Goal: Task Accomplishment & Management: Manage account settings

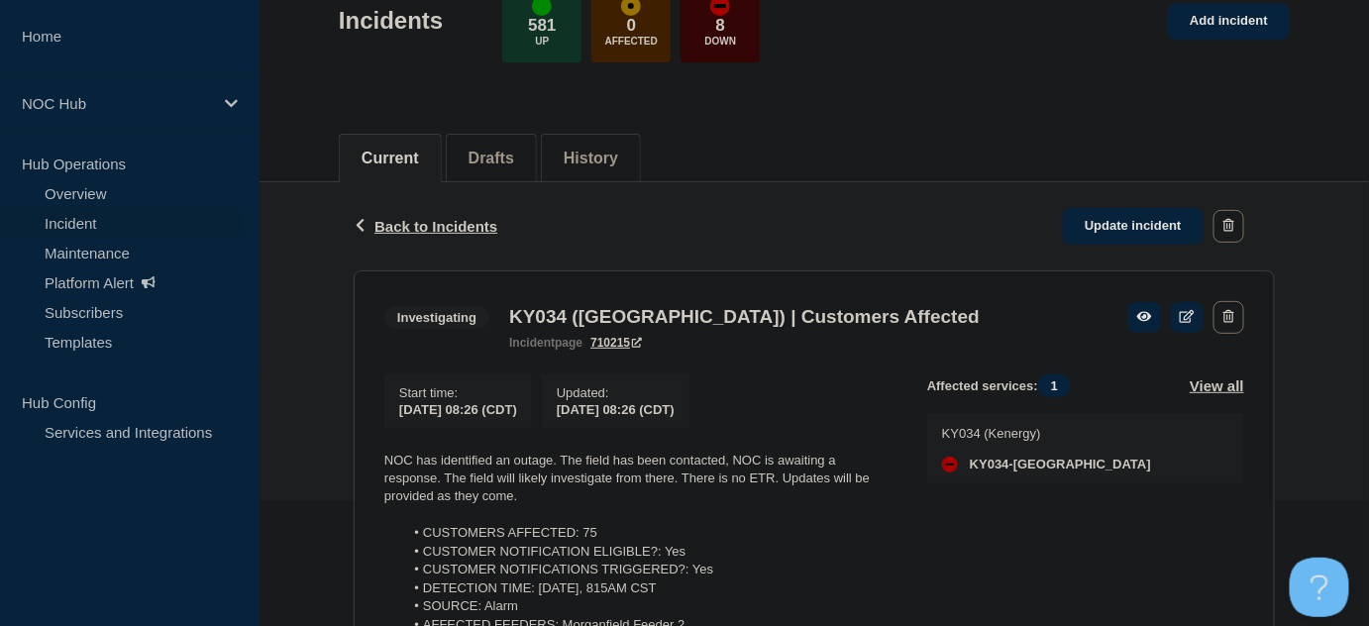
click at [425, 213] on div "Back Back to Incidents Update incident" at bounding box center [814, 226] width 921 height 88
click at [426, 226] on span "Back to Incidents" at bounding box center [435, 226] width 123 height 17
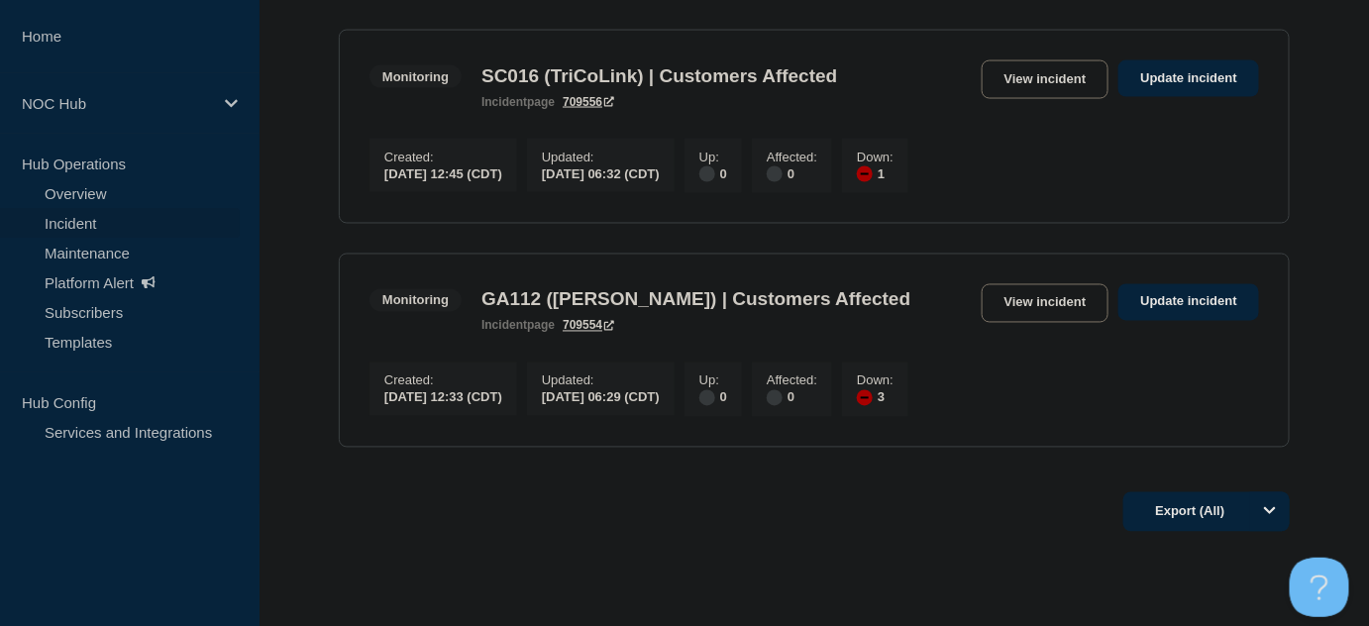
scroll to position [1200, 0]
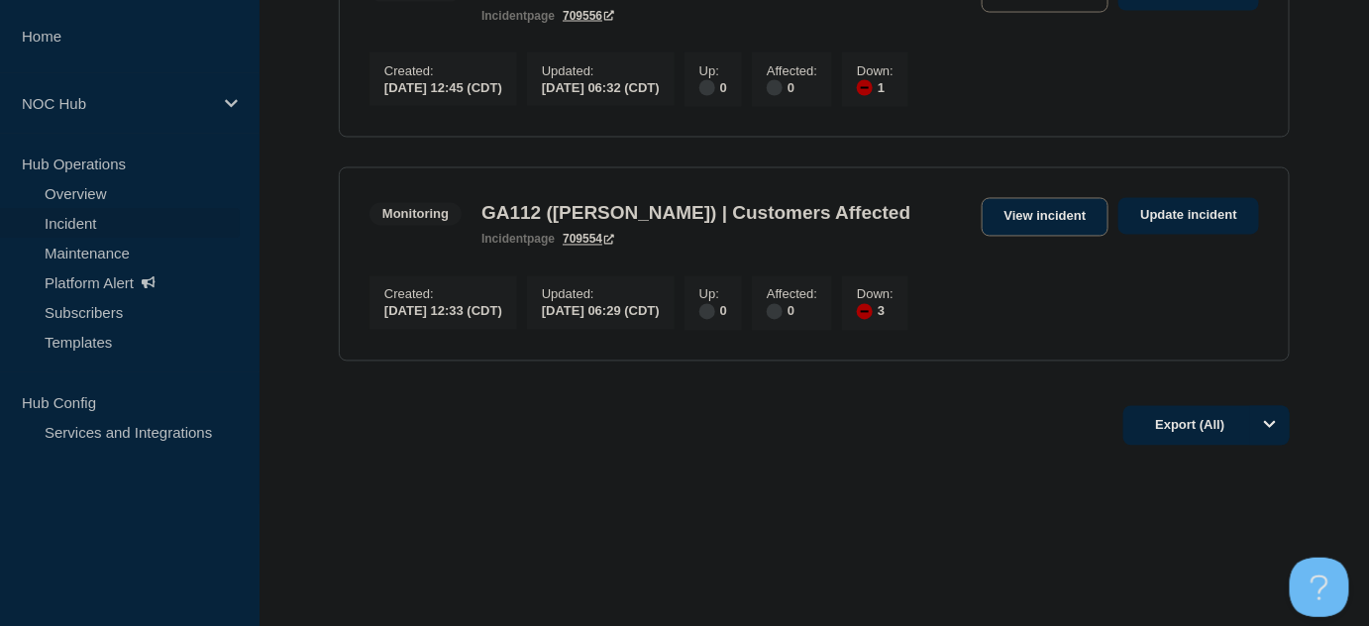
click at [1027, 206] on link "View incident" at bounding box center [1046, 217] width 128 height 39
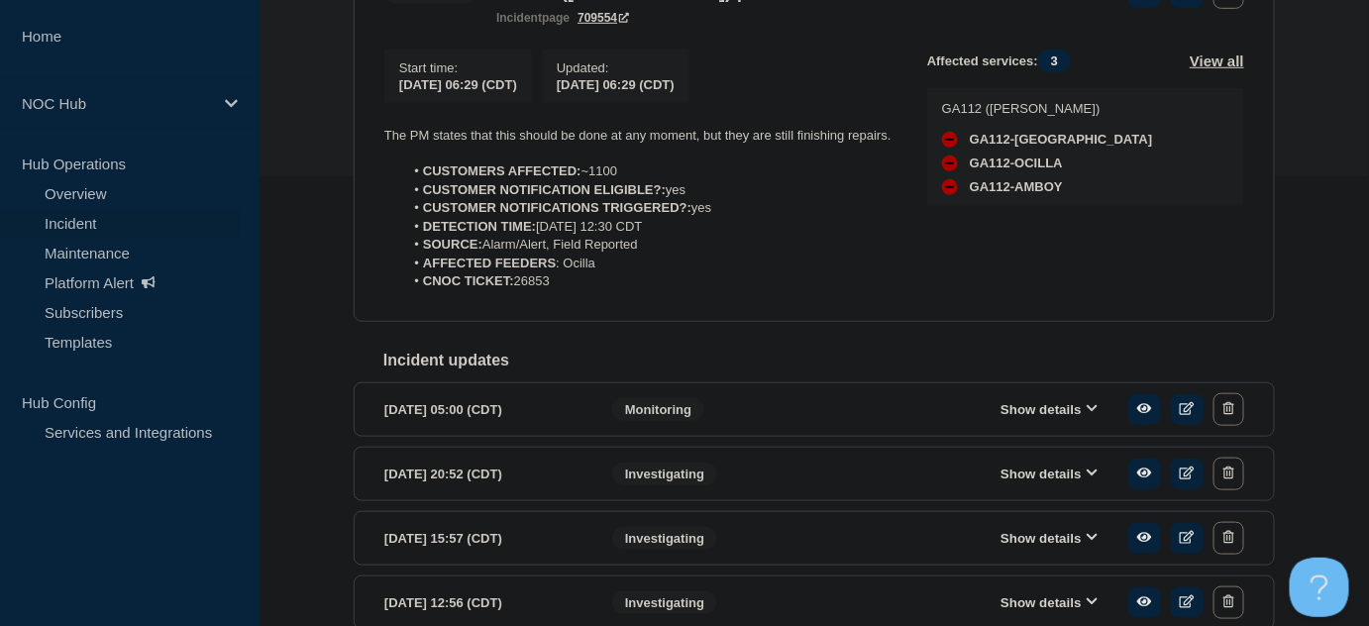
scroll to position [360, 0]
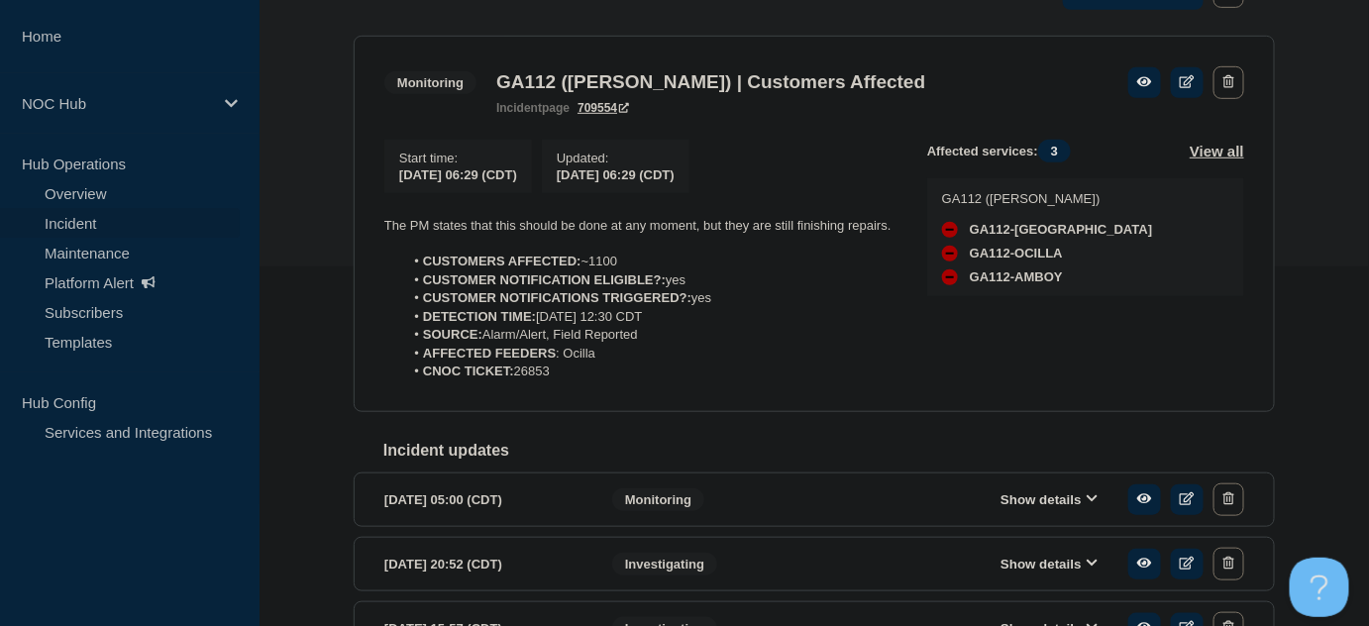
drag, startPoint x: 562, startPoint y: 388, endPoint x: 436, endPoint y: 286, distance: 162.0
click at [380, 254] on section "Monitoring GA112 (Irwin) | Customers Affected incident page 709554 Start time :…" at bounding box center [814, 224] width 921 height 376
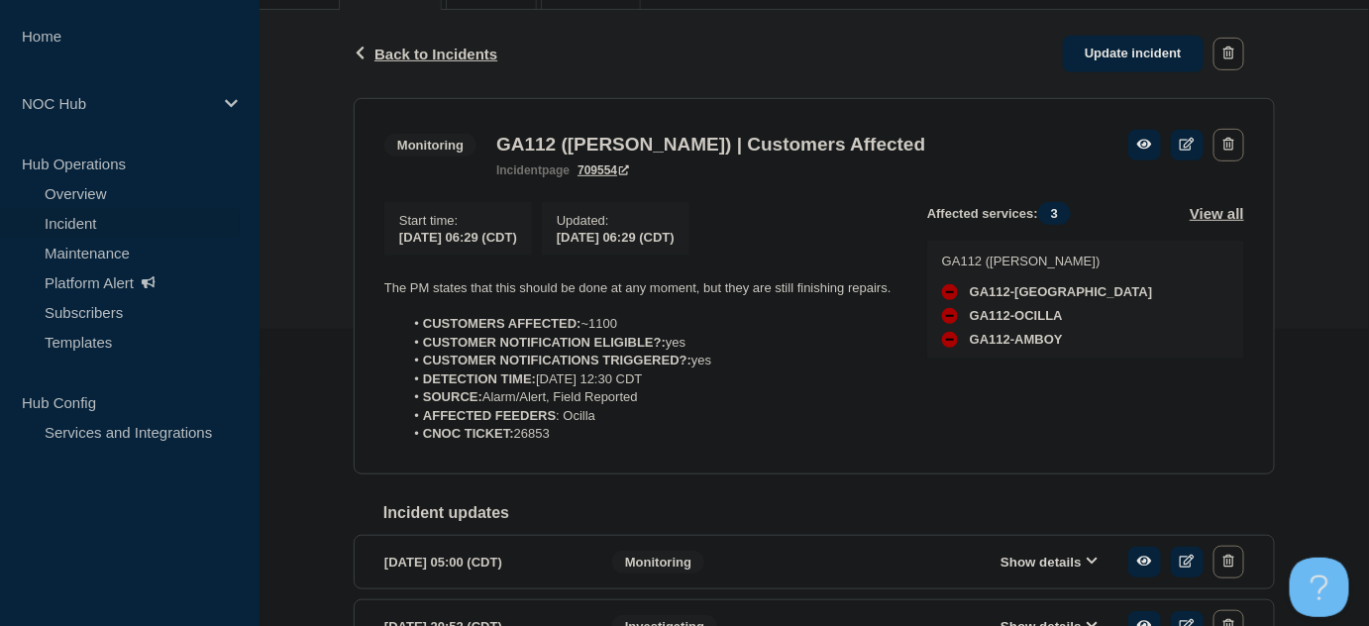
scroll to position [269, 0]
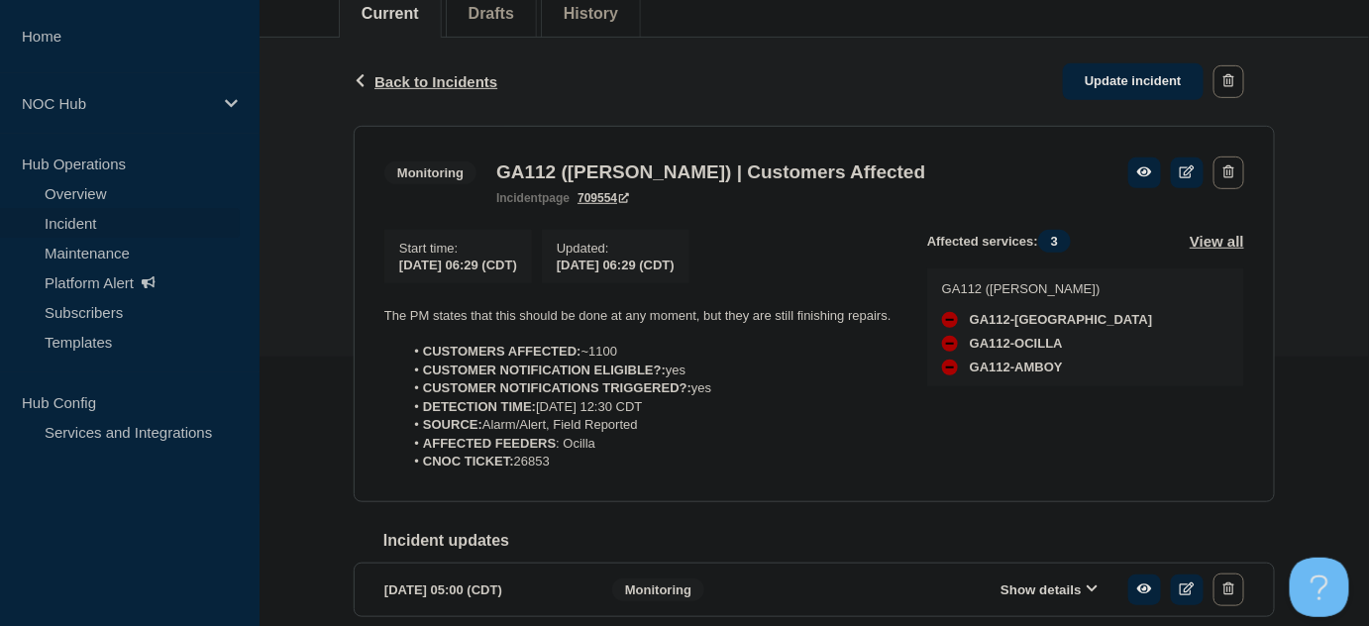
click at [535, 447] on strong "AFFECTED FEEDERS" at bounding box center [489, 443] width 133 height 15
drag, startPoint x: 567, startPoint y: 465, endPoint x: 572, endPoint y: 473, distance: 10.2
click at [568, 467] on li "CNOC TICKET: 26853" at bounding box center [650, 462] width 492 height 18
drag, startPoint x: 571, startPoint y: 469, endPoint x: 363, endPoint y: 306, distance: 263.9
click at [363, 306] on section "Monitoring GA112 (Irwin) | Customers Affected incident page 709554 Start time :…" at bounding box center [814, 314] width 921 height 376
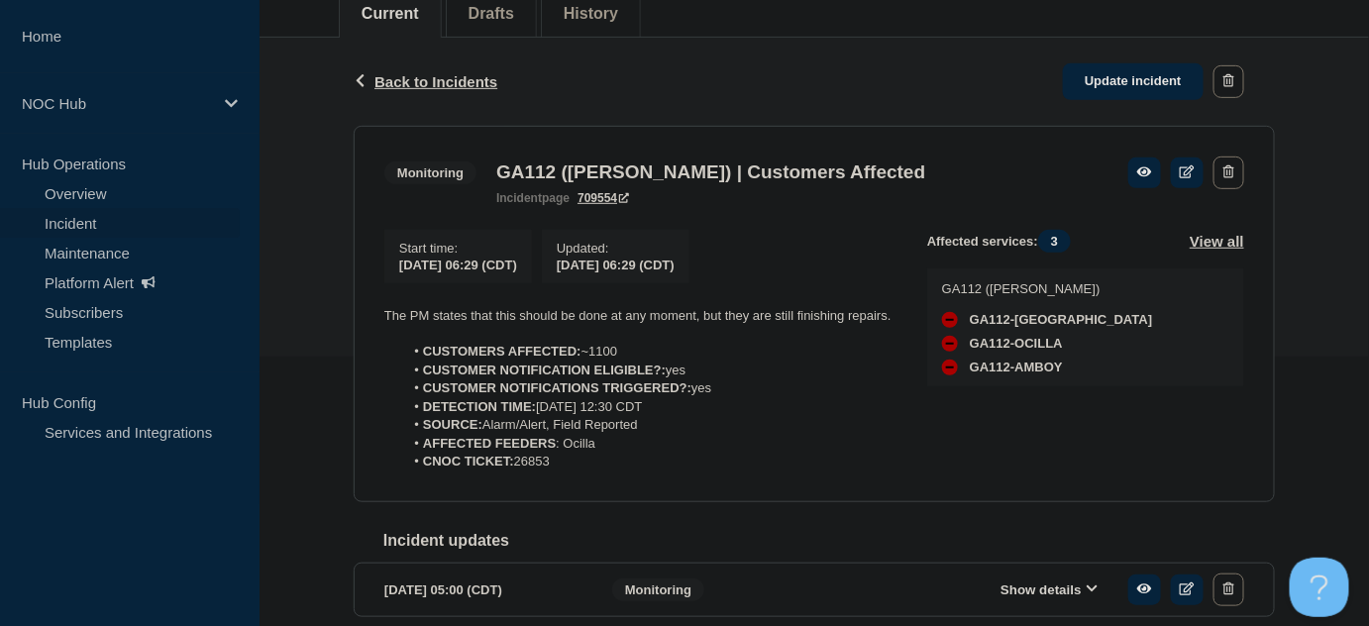
copy div "The PM states that this should be done at any moment, but they are still finish…"
drag, startPoint x: 1130, startPoint y: 70, endPoint x: 1027, endPoint y: 165, distance: 140.2
click at [1130, 70] on link "Update incident" at bounding box center [1133, 81] width 141 height 37
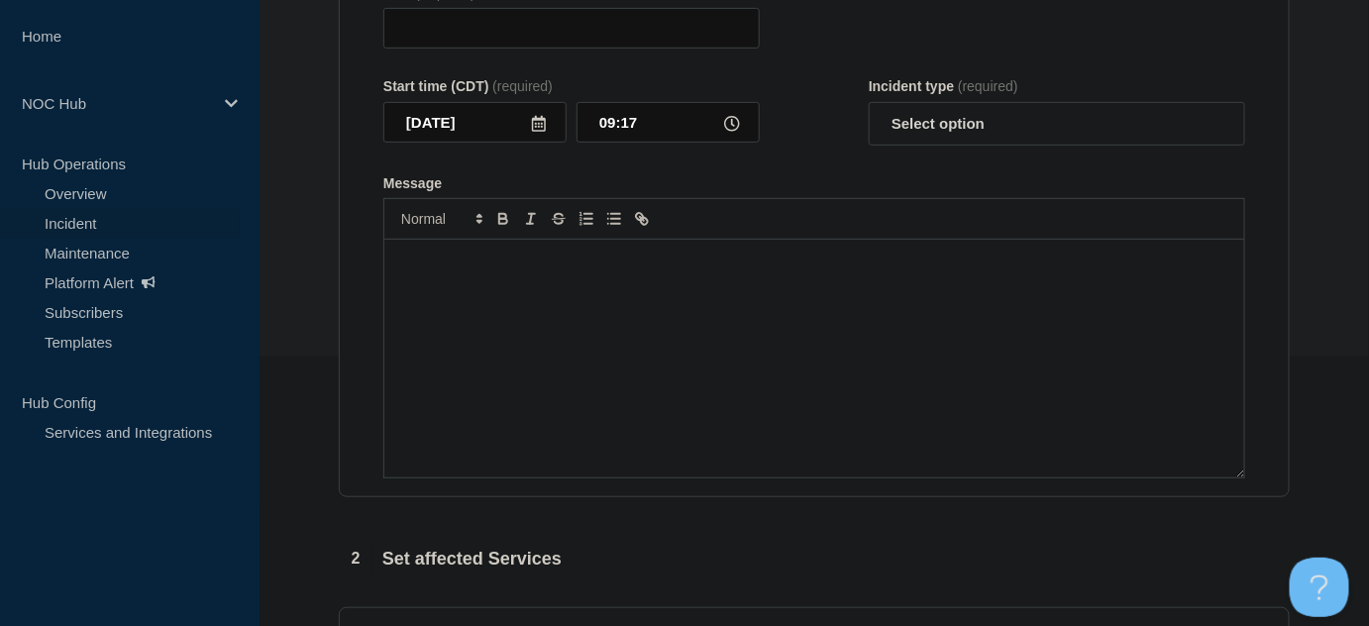
type input "GA112 ([PERSON_NAME]) | Customers Affected"
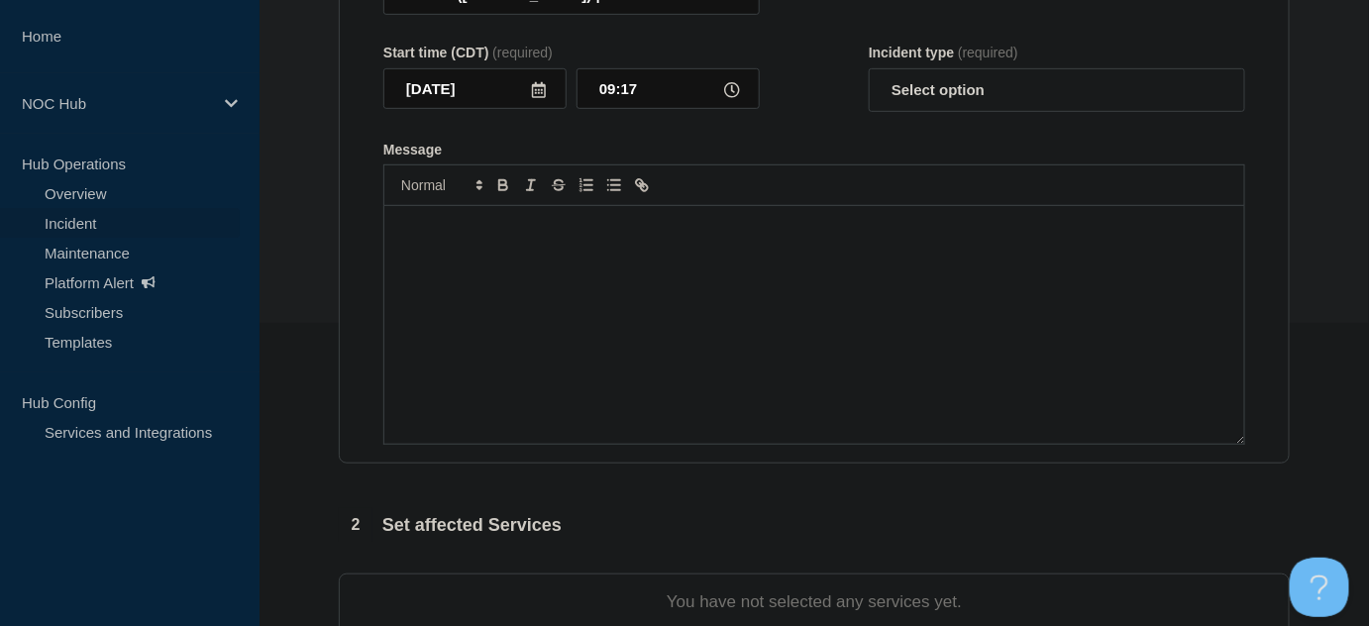
click at [651, 308] on div "Message" at bounding box center [814, 325] width 860 height 238
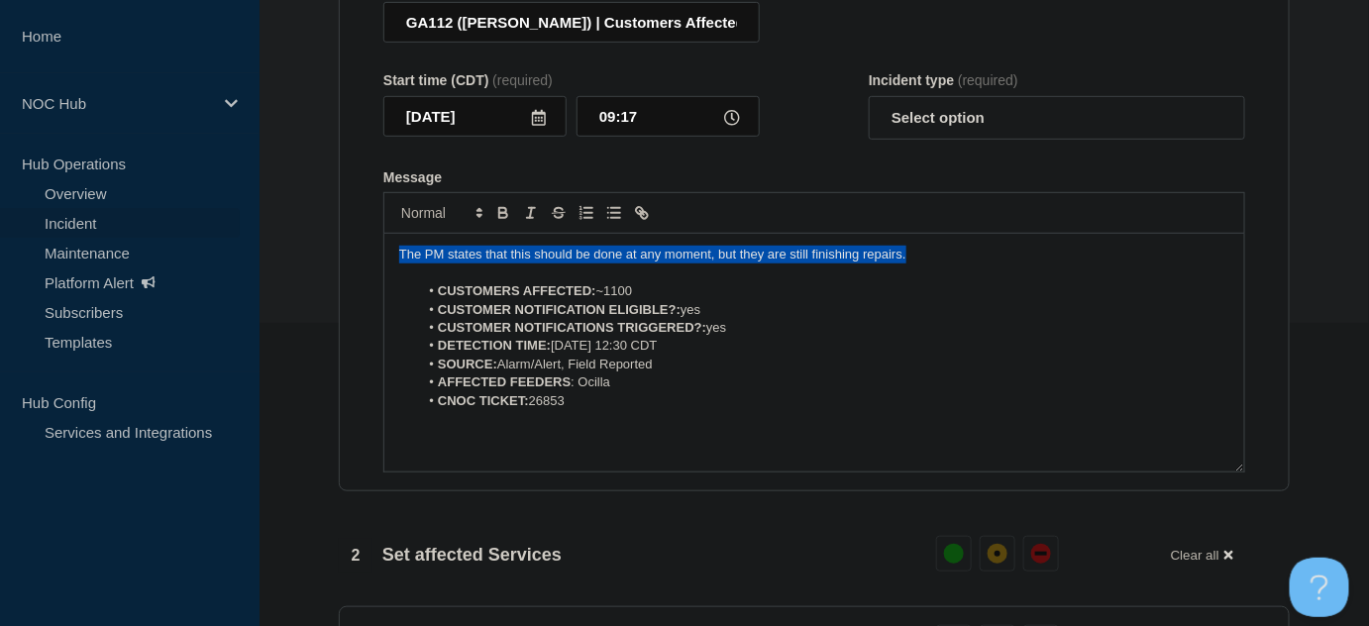
drag, startPoint x: 677, startPoint y: 252, endPoint x: 386, endPoint y: 212, distance: 292.9
click at [351, 257] on section "Title (required) GA112 (Irwin) | Customers Affected Start time (CDT) (required)…" at bounding box center [814, 226] width 951 height 532
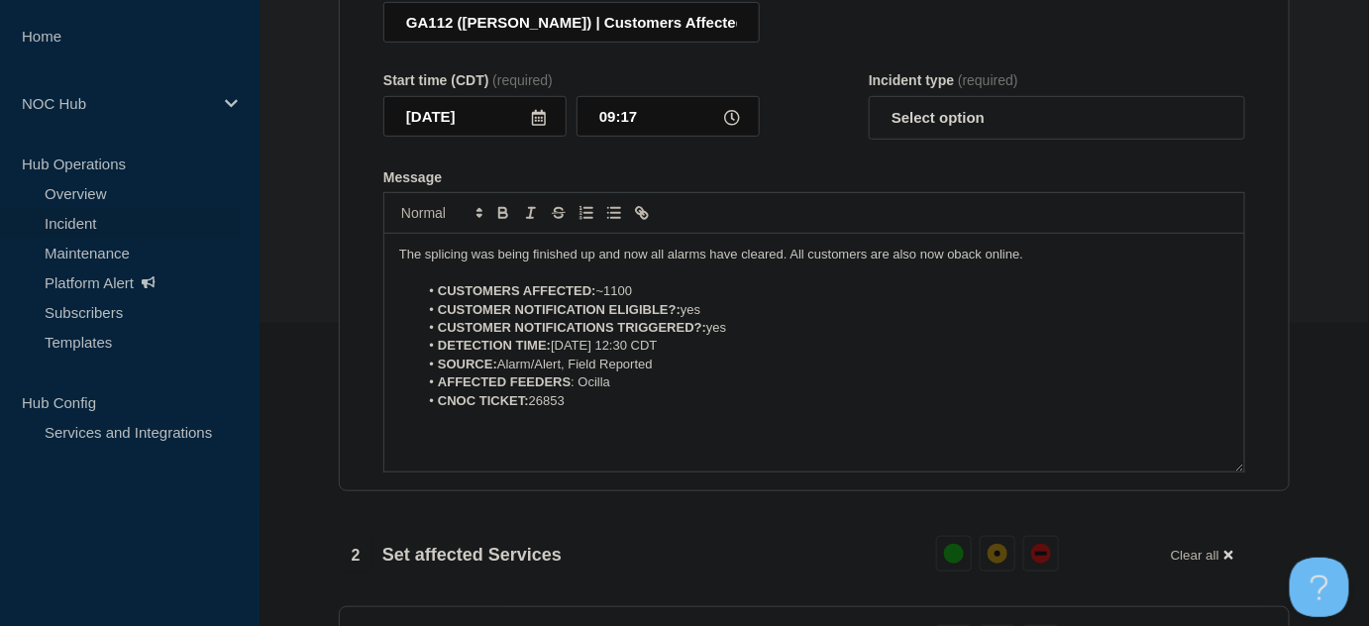
click at [955, 263] on p "The splicing was being finished up and now all alarms have cleared. All custome…" at bounding box center [814, 255] width 830 height 18
click at [963, 134] on select "Select option Investigating Identified Monitoring Resolved" at bounding box center [1057, 118] width 376 height 44
select select "resolved"
click at [869, 105] on select "Select option Investigating Identified Monitoring Resolved" at bounding box center [1057, 118] width 376 height 44
drag, startPoint x: 858, startPoint y: 193, endPoint x: 795, endPoint y: 194, distance: 62.4
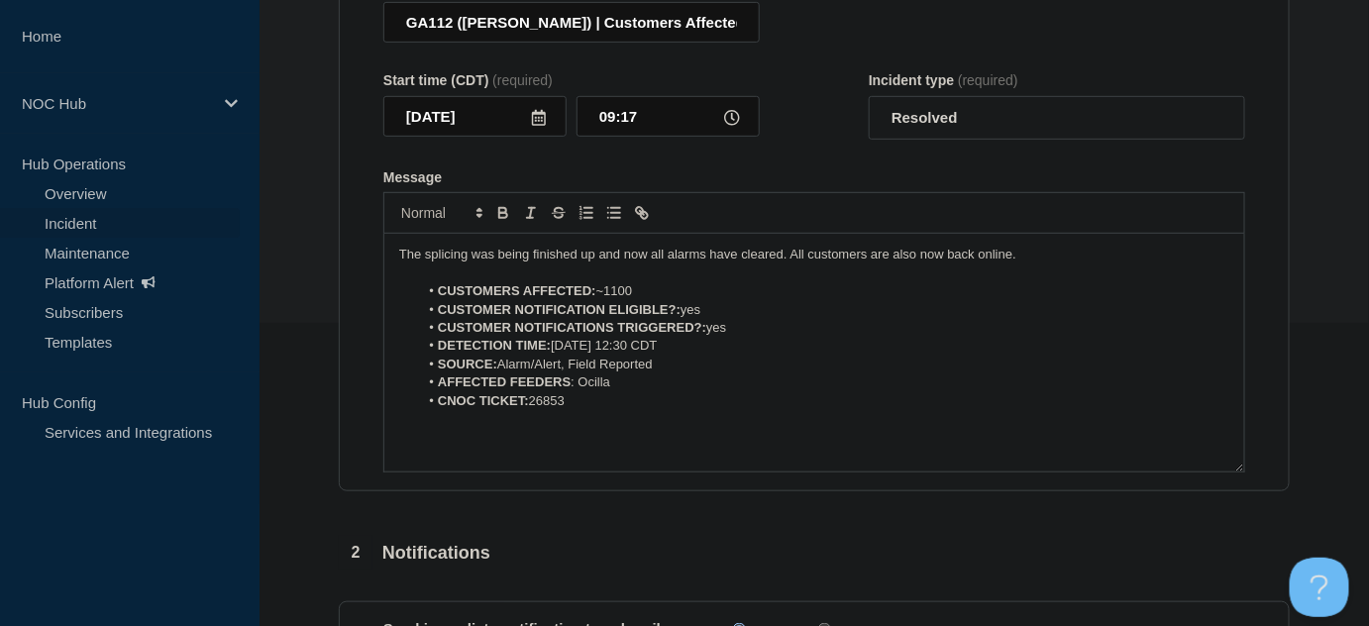
click at [857, 185] on div "Message" at bounding box center [814, 177] width 862 height 16
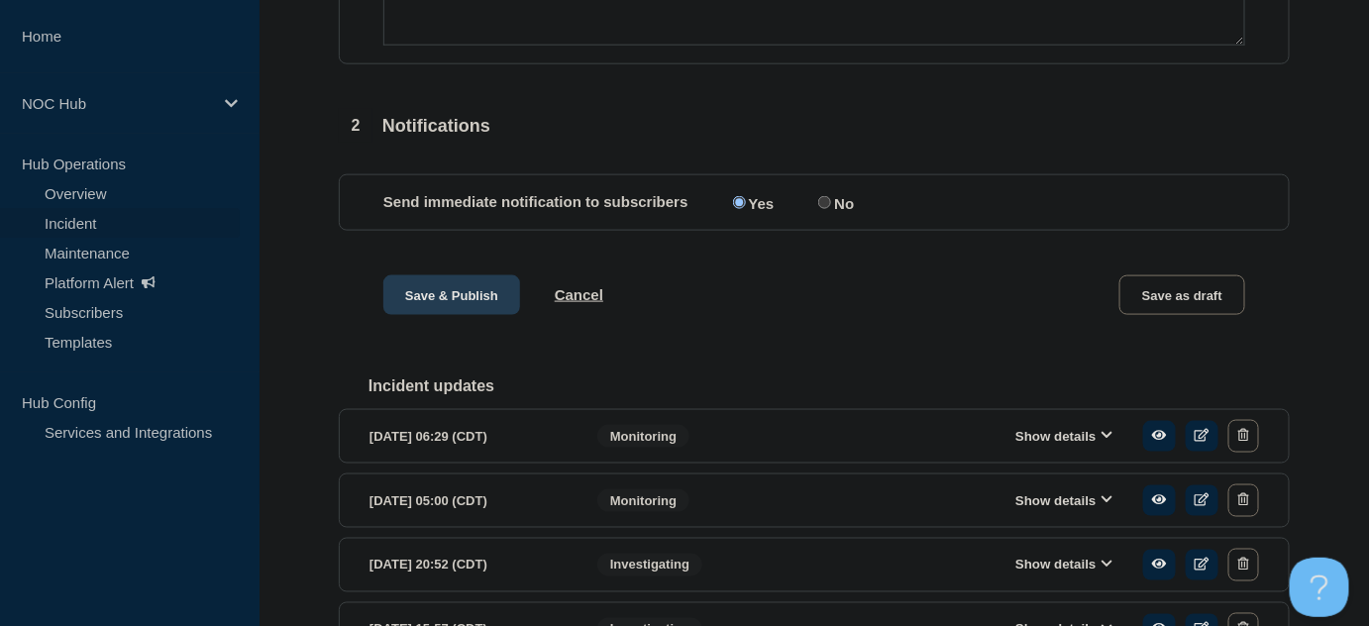
scroll to position [719, 0]
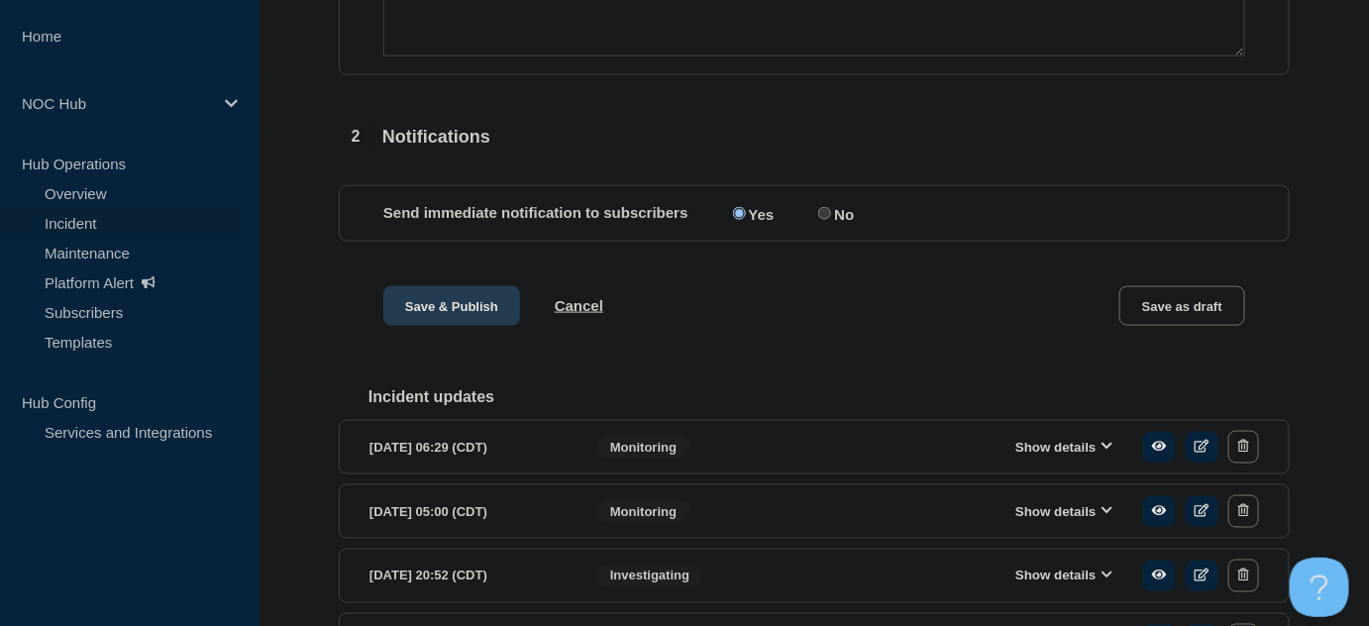
click at [451, 316] on button "Save & Publish" at bounding box center [451, 306] width 137 height 40
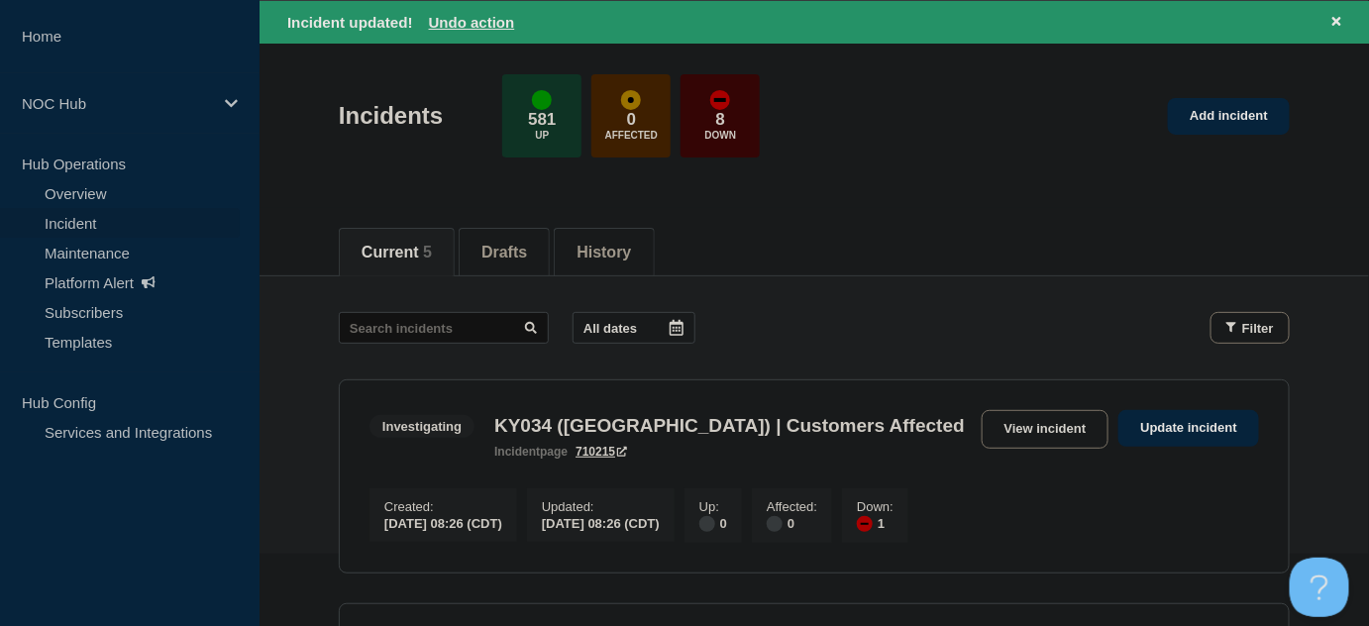
scroll to position [269, 0]
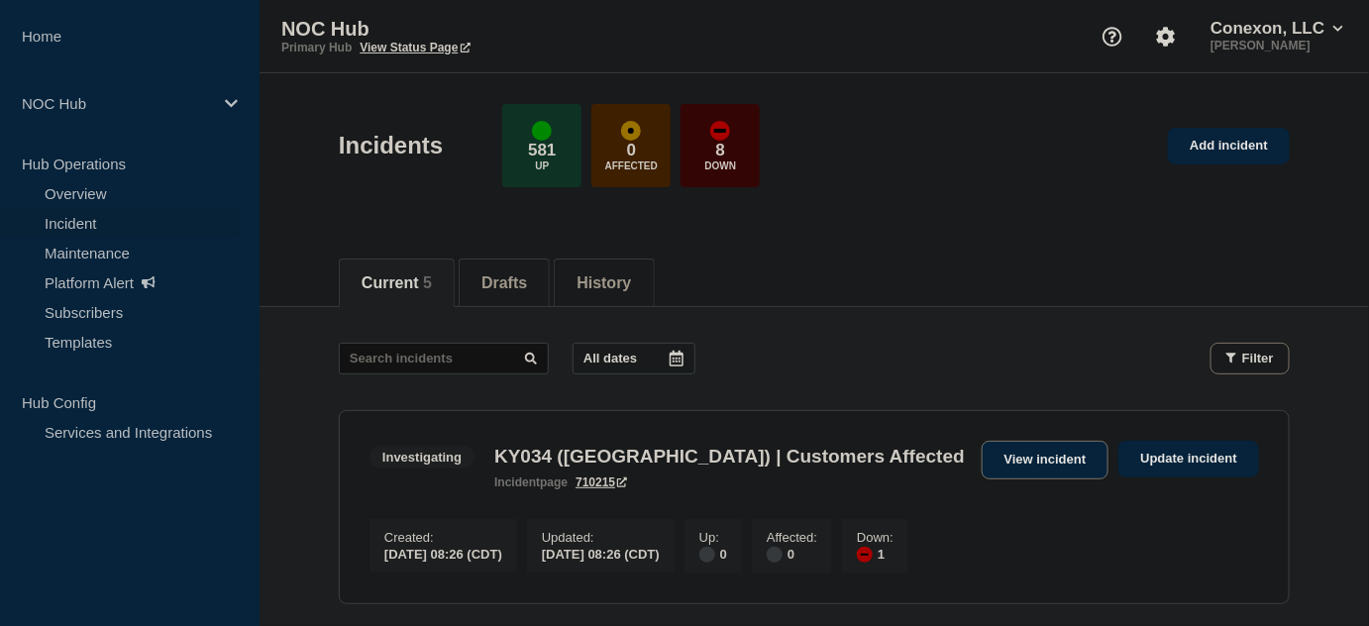
drag, startPoint x: 1032, startPoint y: 461, endPoint x: 998, endPoint y: 448, distance: 36.1
click at [1032, 459] on link "View incident" at bounding box center [1046, 460] width 128 height 39
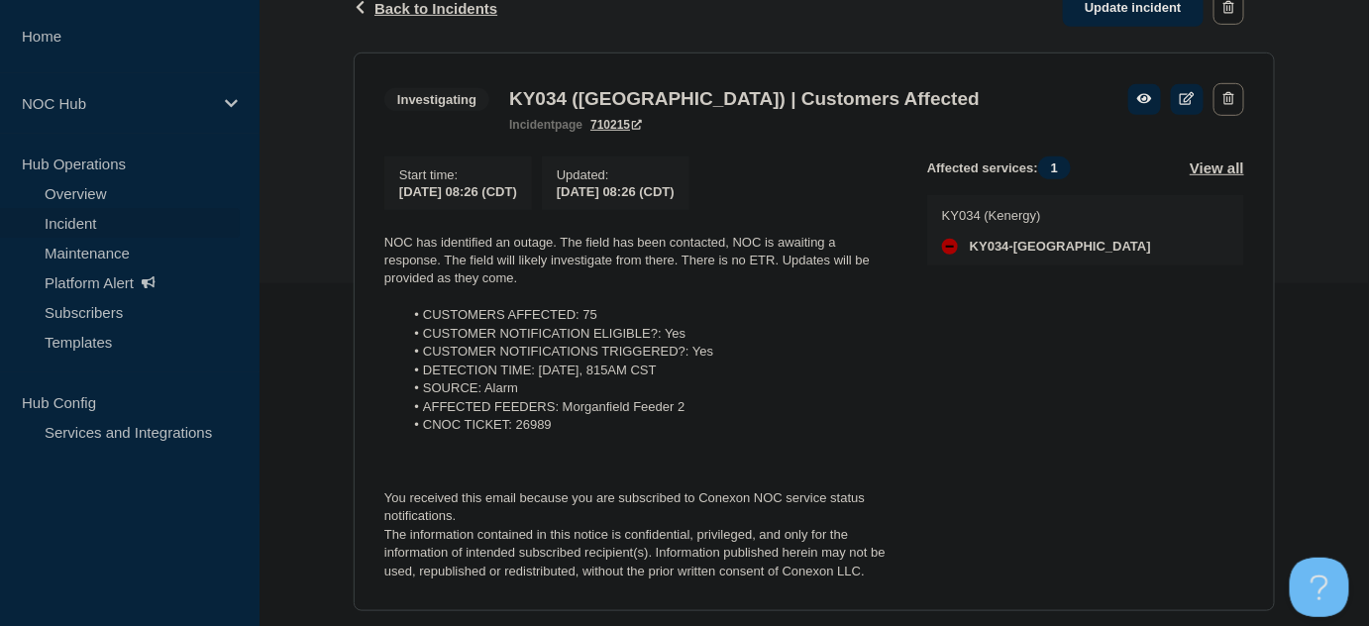
scroll to position [360, 0]
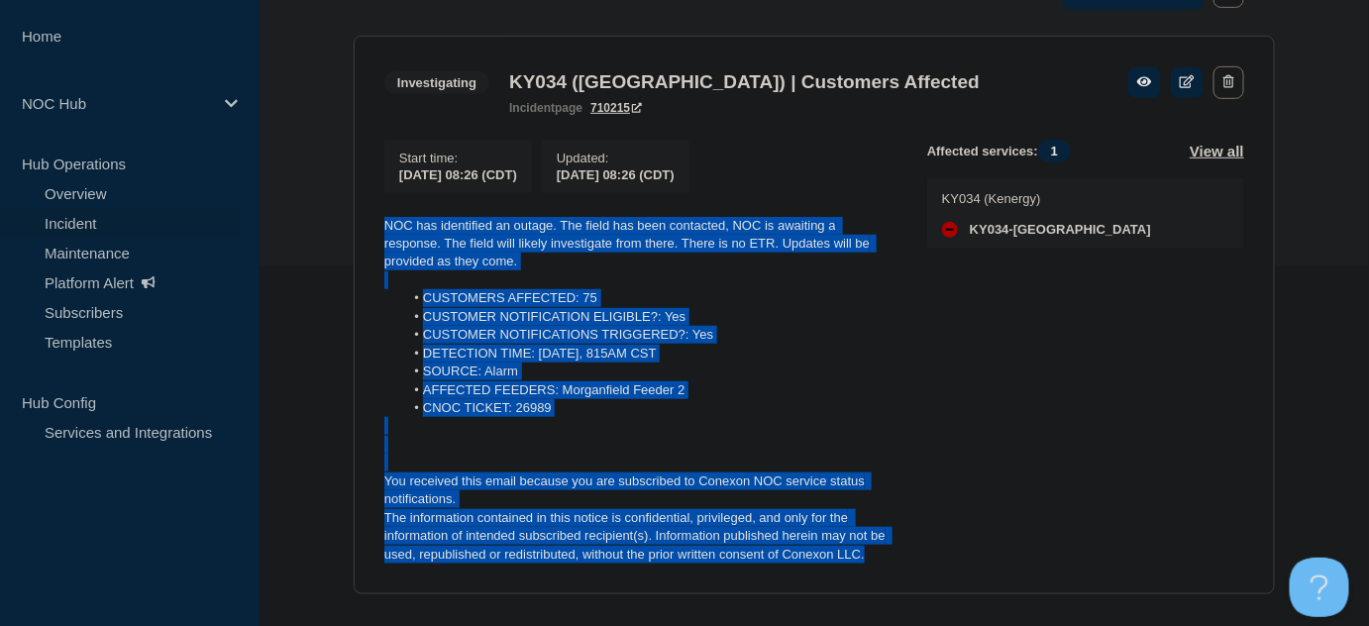
drag, startPoint x: 873, startPoint y: 562, endPoint x: 310, endPoint y: 231, distance: 652.7
click at [310, 231] on div "Back Back to Incidents Update incident Investigating KY034 ([GEOGRAPHIC_DATA]) …" at bounding box center [814, 287] width 1109 height 678
copy div "NOC has identified an outage. The field has been contacted, NOC is awaiting a r…"
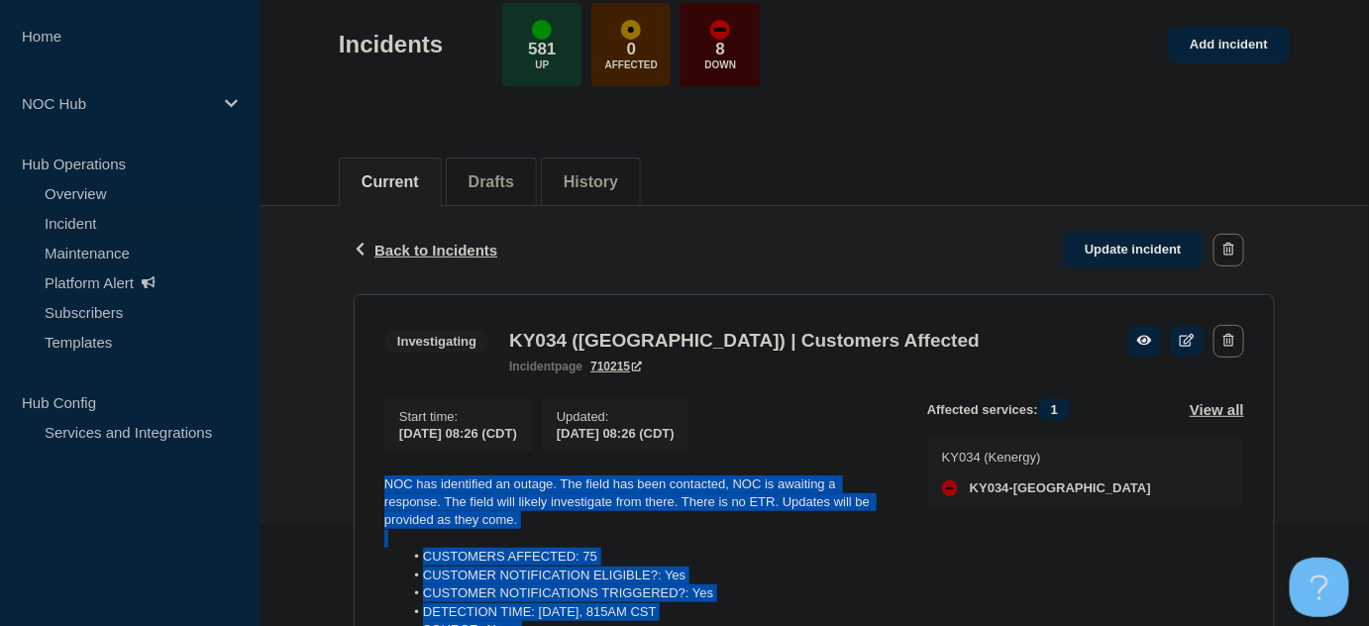
scroll to position [89, 0]
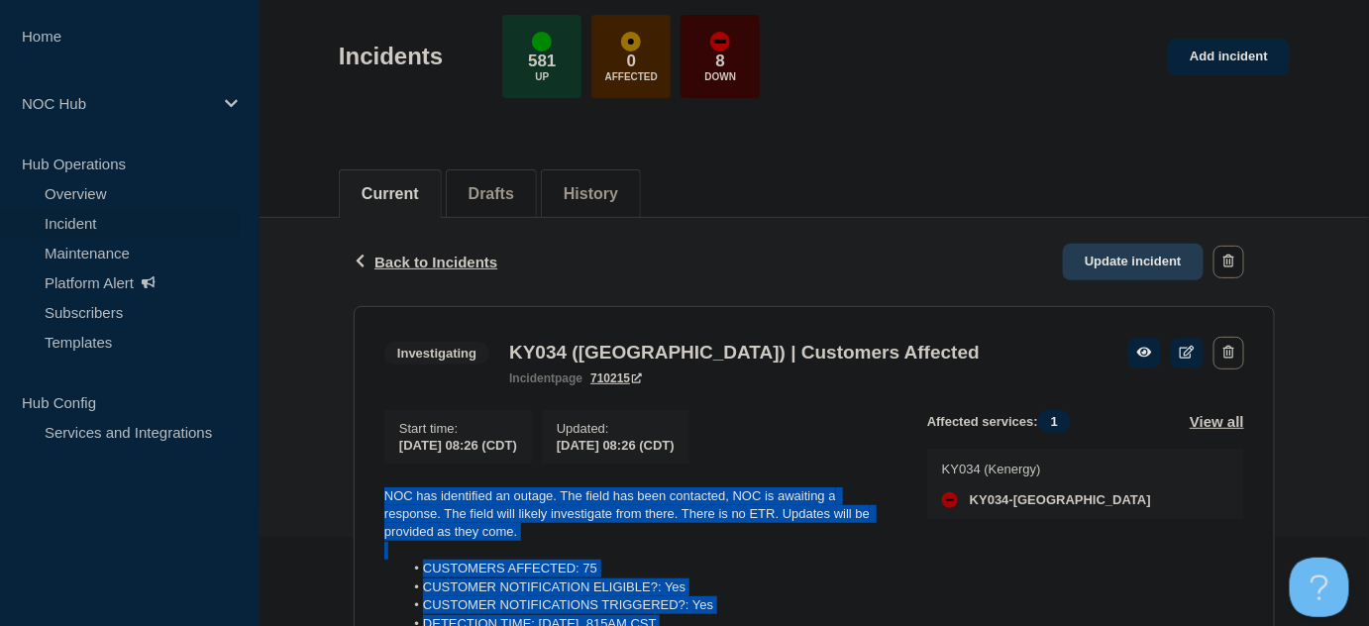
click at [1091, 260] on link "Update incident" at bounding box center [1133, 262] width 141 height 37
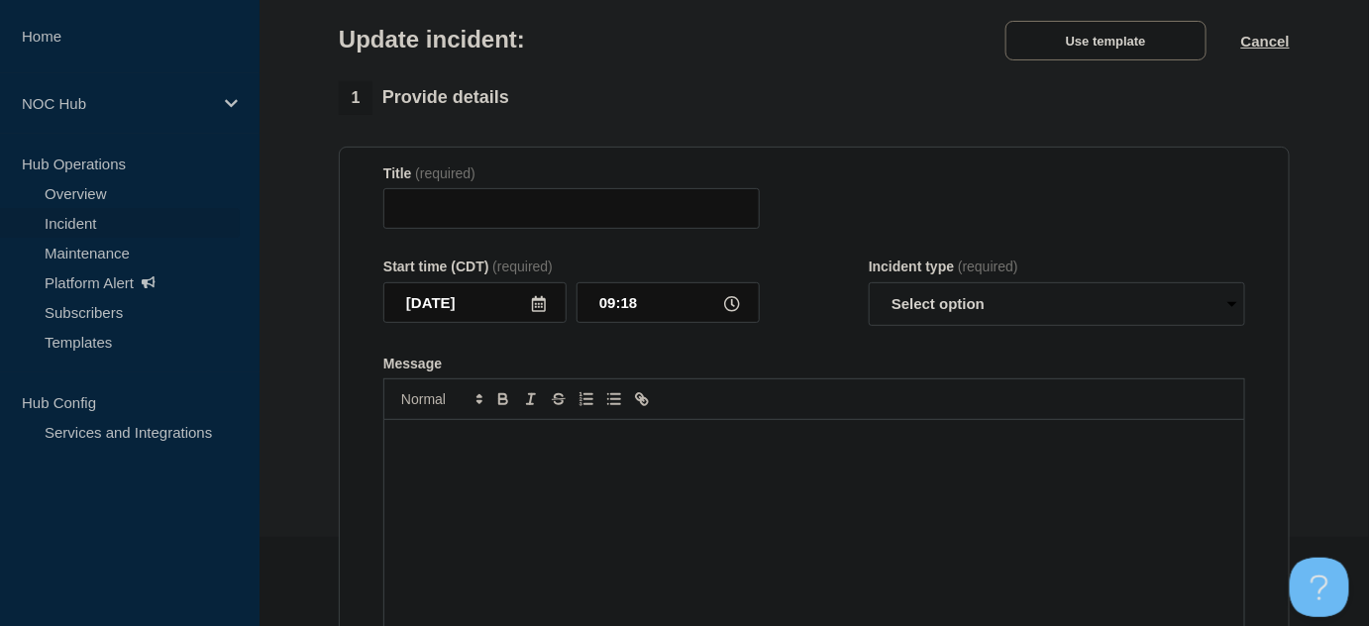
type input "KY034 ([GEOGRAPHIC_DATA]) | Customers Affected"
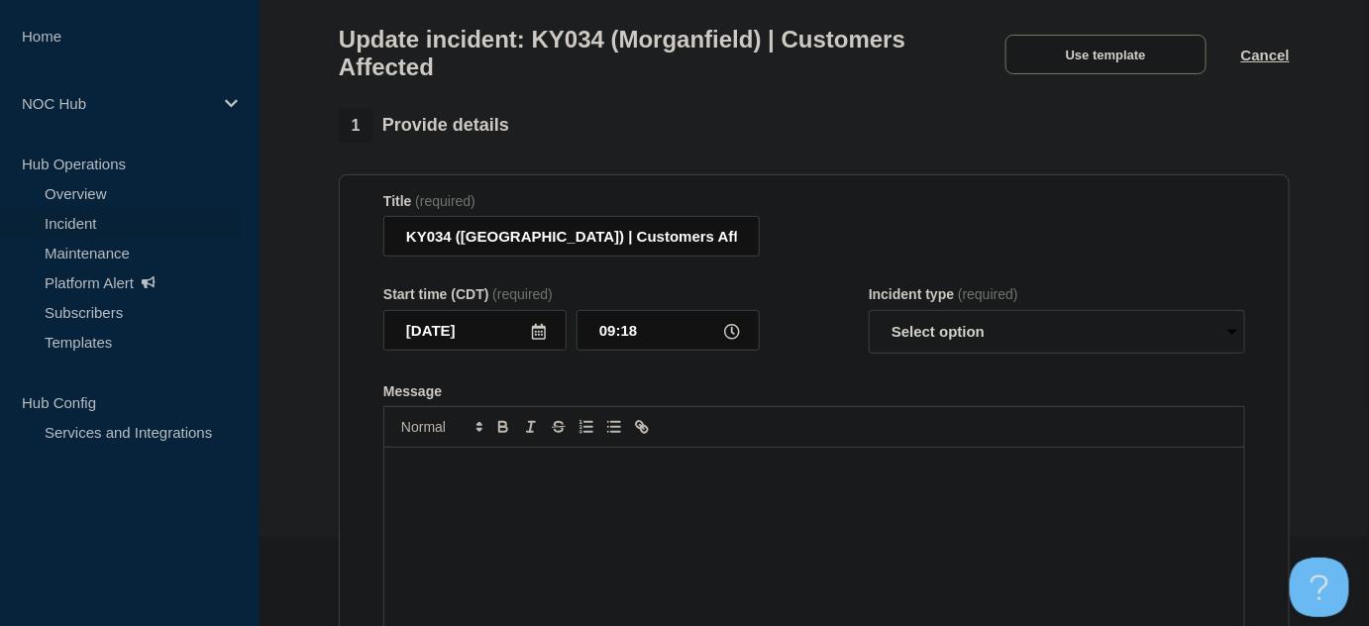
click at [656, 498] on div "Message" at bounding box center [814, 567] width 860 height 238
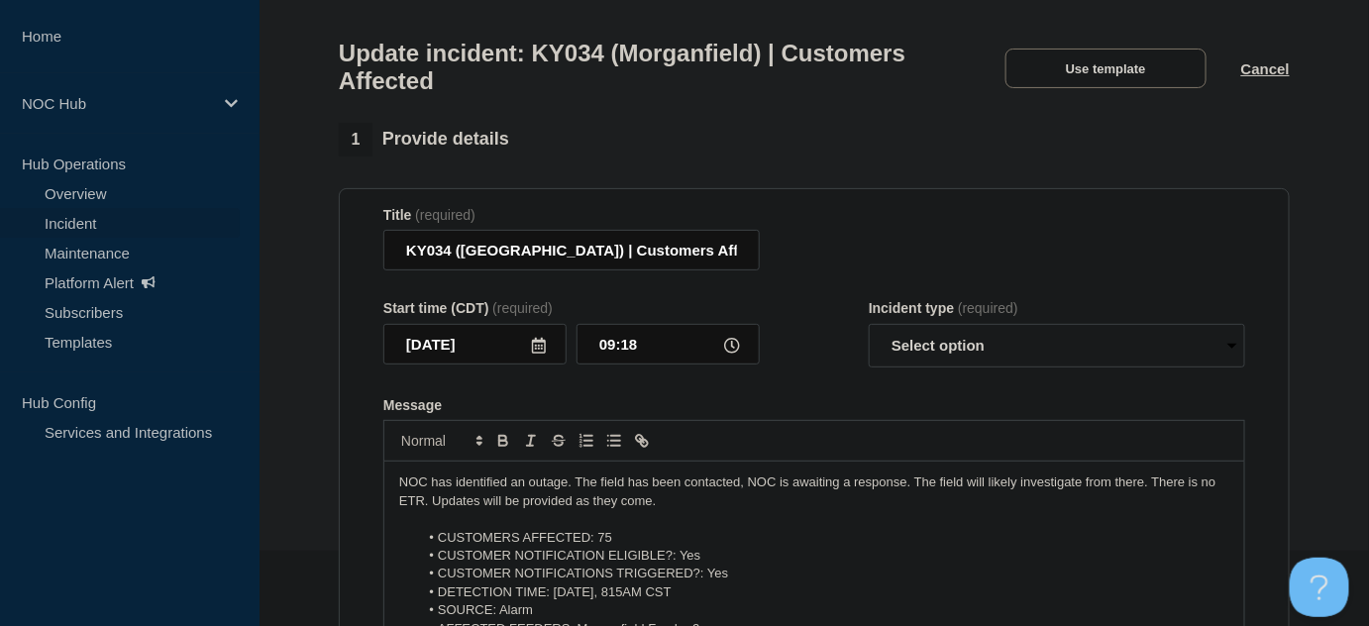
scroll to position [269, 0]
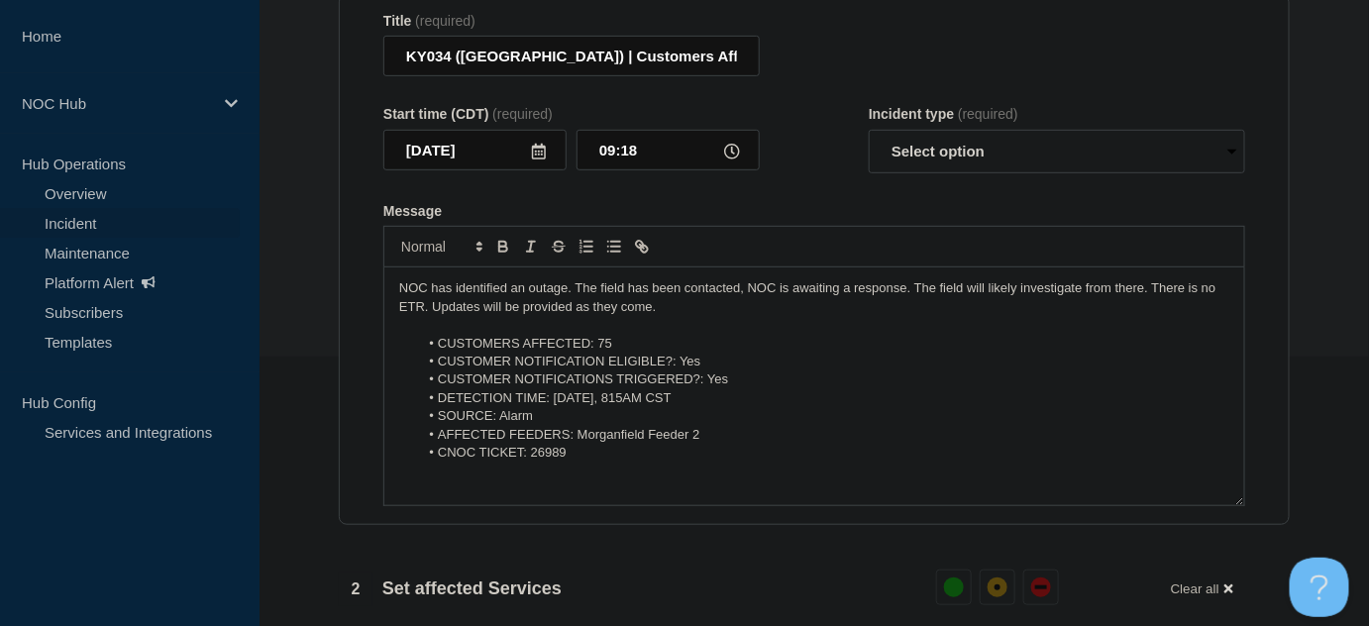
click at [913, 295] on p "NOC has identified an outage. The field has been contacted, NOC is awaiting a r…" at bounding box center [814, 297] width 830 height 37
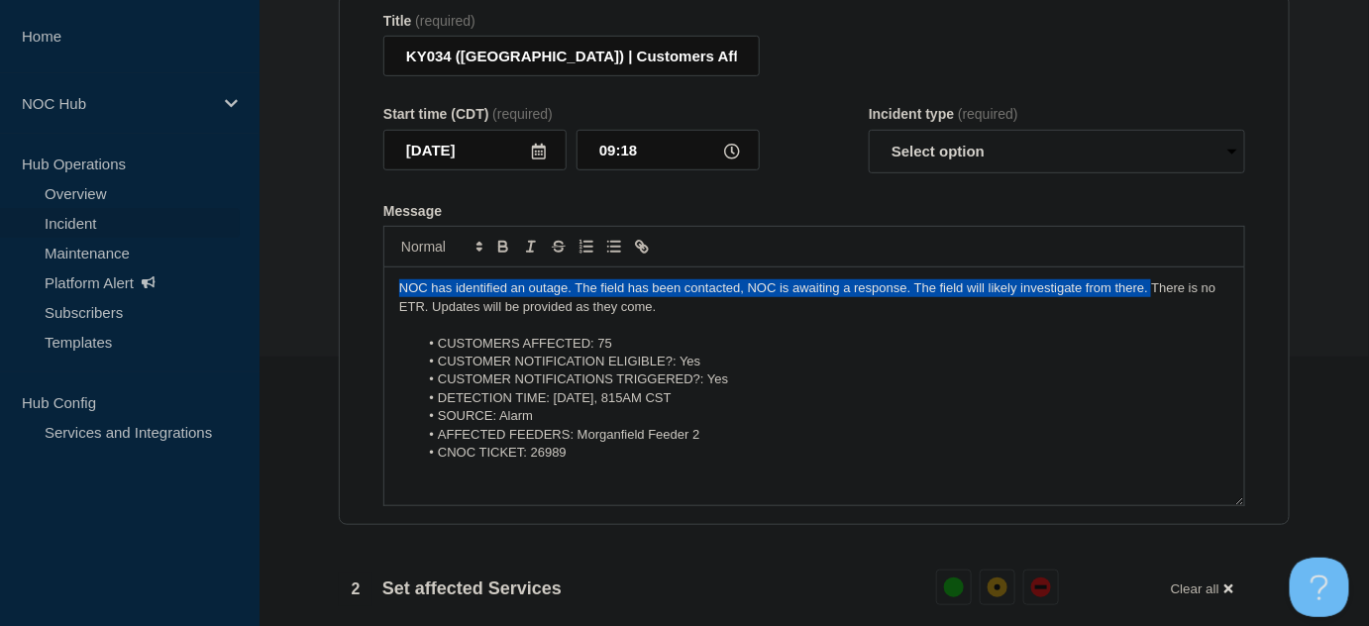
drag, startPoint x: 1151, startPoint y: 295, endPoint x: 393, endPoint y: 297, distance: 757.8
click at [393, 297] on div "NOC has identified an outage. The field has been contacted, NOC is awaiting a r…" at bounding box center [814, 386] width 860 height 238
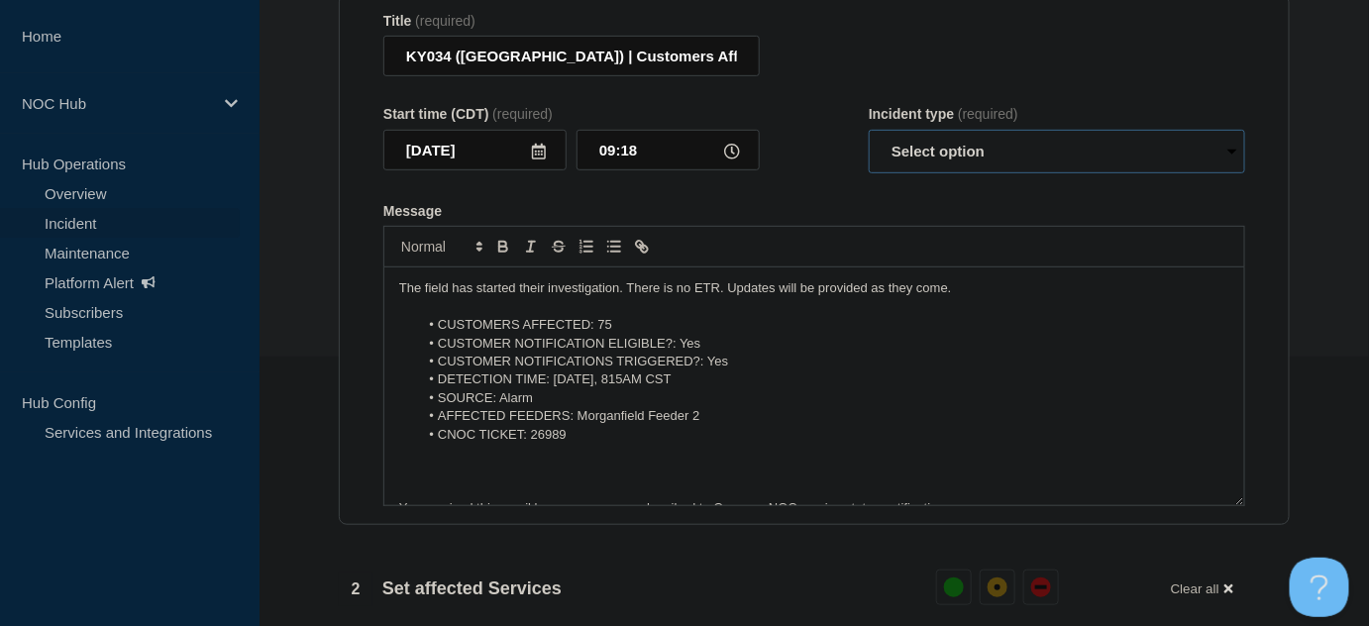
drag, startPoint x: 991, startPoint y: 157, endPoint x: 974, endPoint y: 178, distance: 27.5
click at [989, 156] on select "Select option Investigating Identified Monitoring Resolved" at bounding box center [1057, 152] width 376 height 44
select select "investigating"
click at [869, 139] on select "Select option Investigating Identified Monitoring Resolved" at bounding box center [1057, 152] width 376 height 44
click at [847, 194] on form "Title (required) KY034 (Morganfield) | Customers Affected Start time (CDT) (req…" at bounding box center [814, 260] width 862 height 494
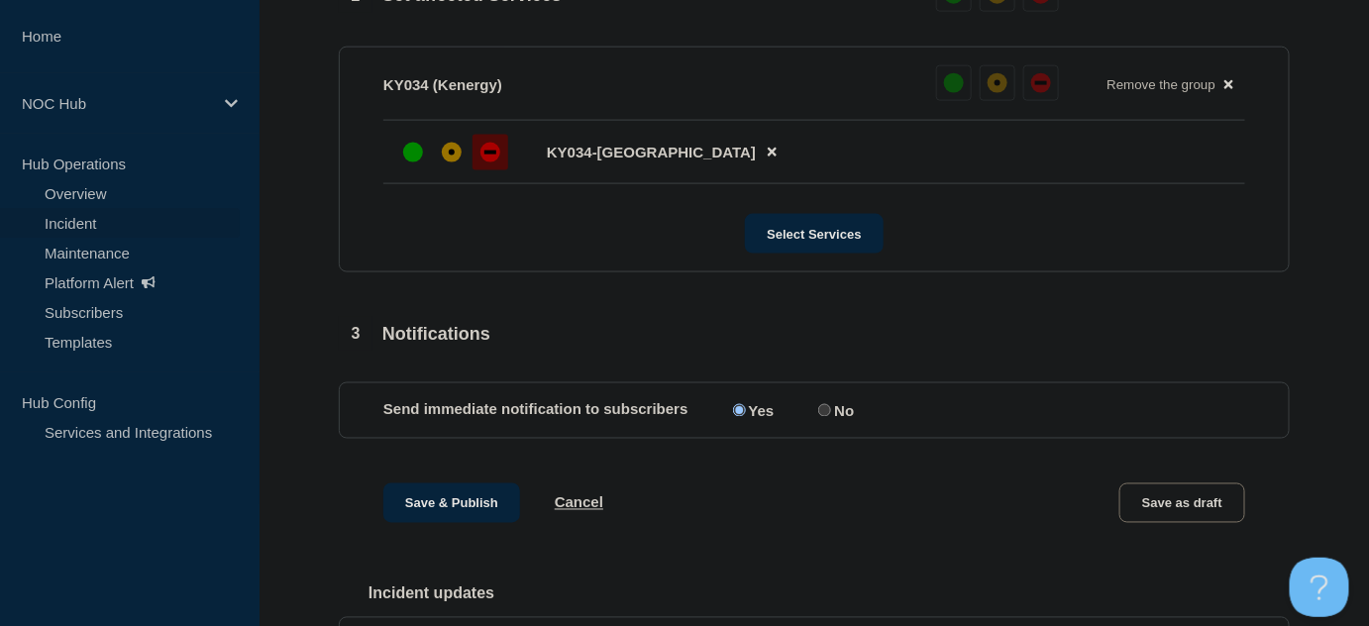
scroll to position [1014, 0]
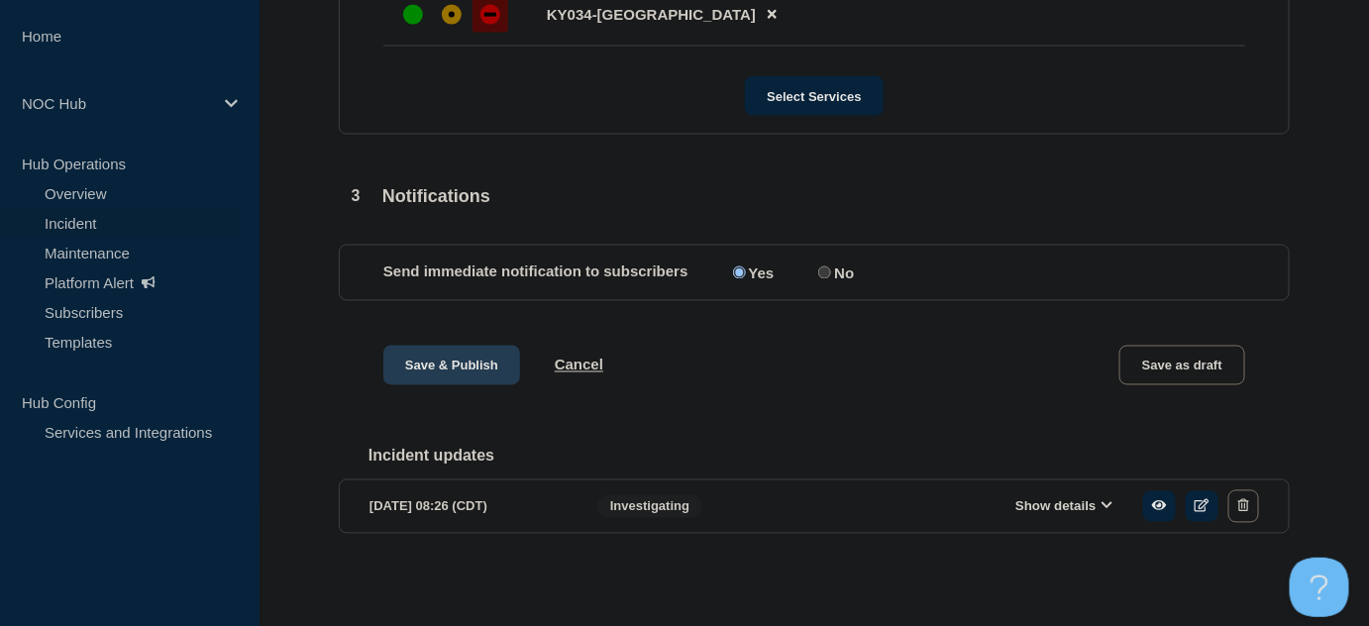
click at [448, 359] on button "Save & Publish" at bounding box center [451, 366] width 137 height 40
